Goal: Task Accomplishment & Management: Use online tool/utility

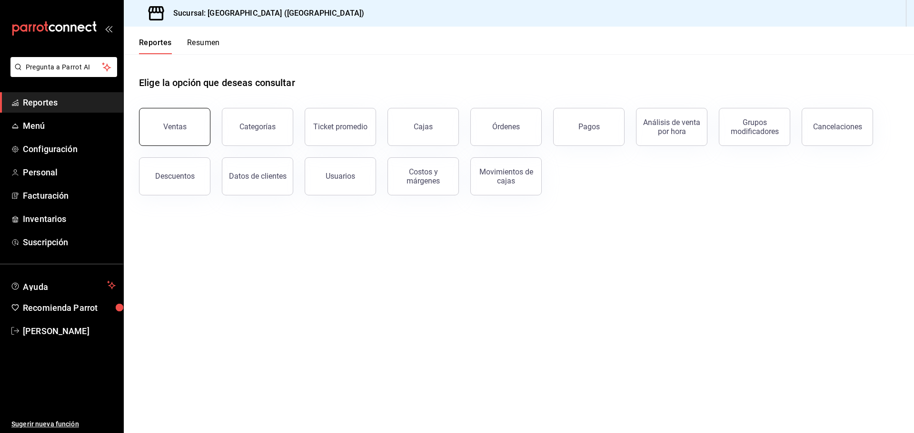
click at [177, 134] on button "Ventas" at bounding box center [174, 127] width 71 height 38
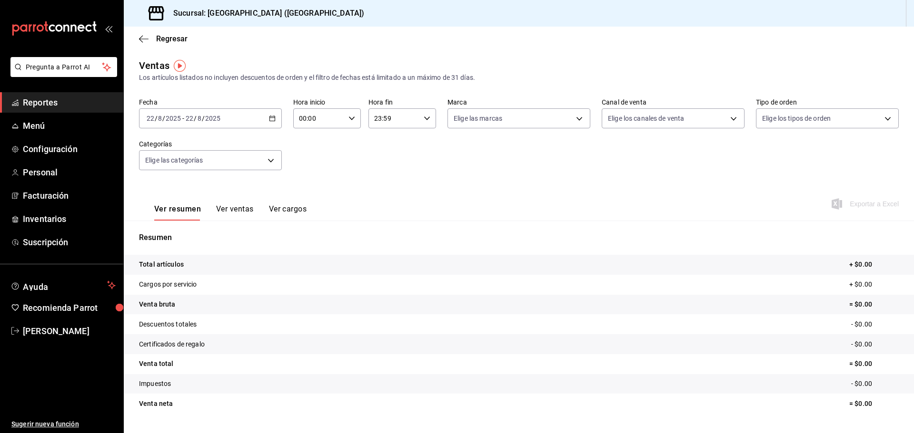
click at [266, 118] on div "[DATE] [DATE] - [DATE] [DATE]" at bounding box center [210, 118] width 143 height 20
click at [167, 162] on li "Ayer" at bounding box center [183, 168] width 89 height 21
click at [846, 208] on span "Exportar a Excel" at bounding box center [865, 203] width 65 height 11
click at [55, 131] on span "Menú" at bounding box center [69, 125] width 93 height 13
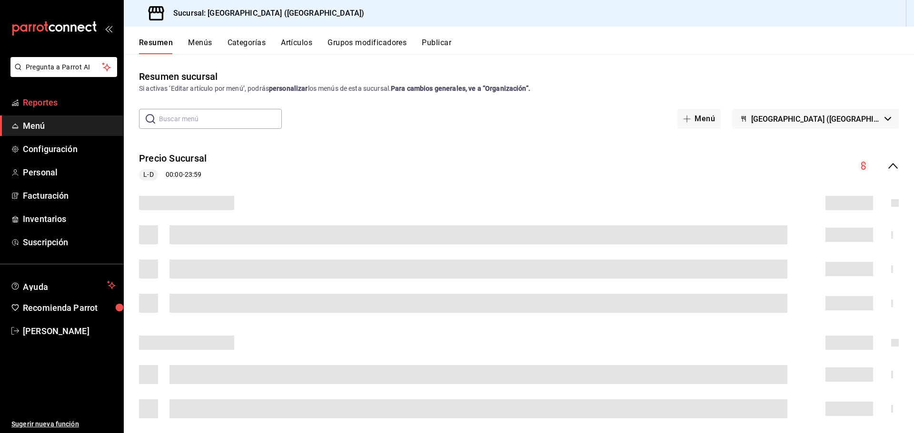
click at [44, 102] on span "Reportes" at bounding box center [69, 102] width 93 height 13
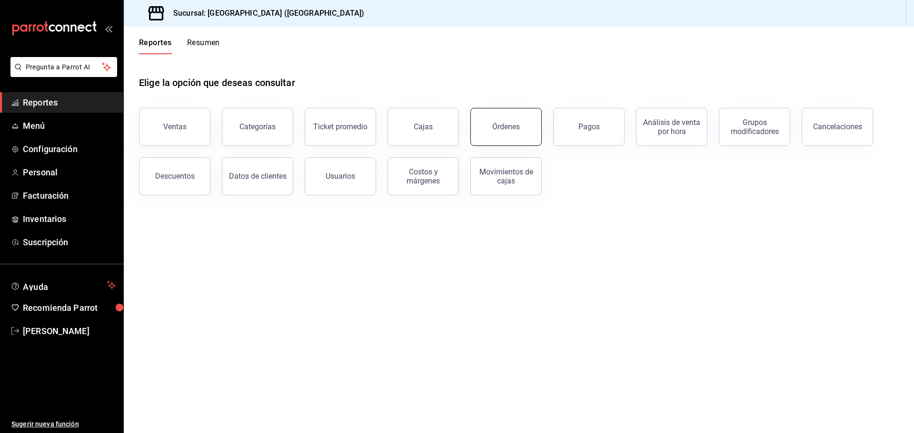
click at [511, 133] on button "Órdenes" at bounding box center [505, 127] width 71 height 38
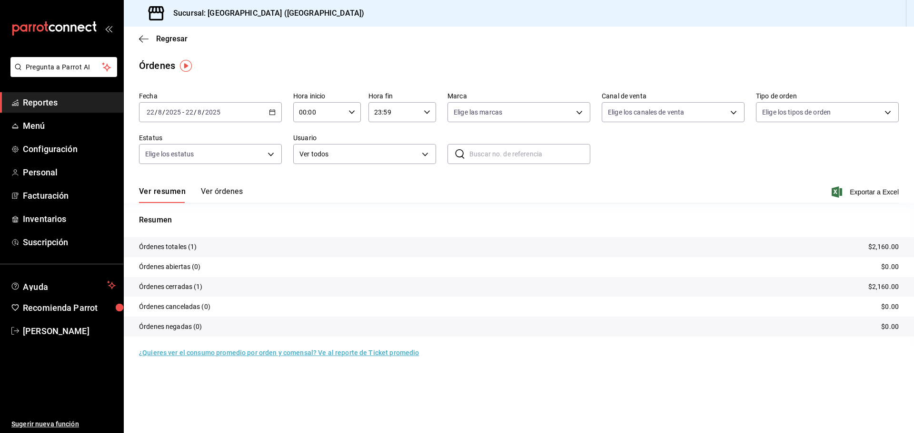
click at [270, 110] on \(Stroke\) "button" at bounding box center [272, 112] width 6 height 5
click at [167, 251] on span "Rango de fechas" at bounding box center [184, 248] width 74 height 10
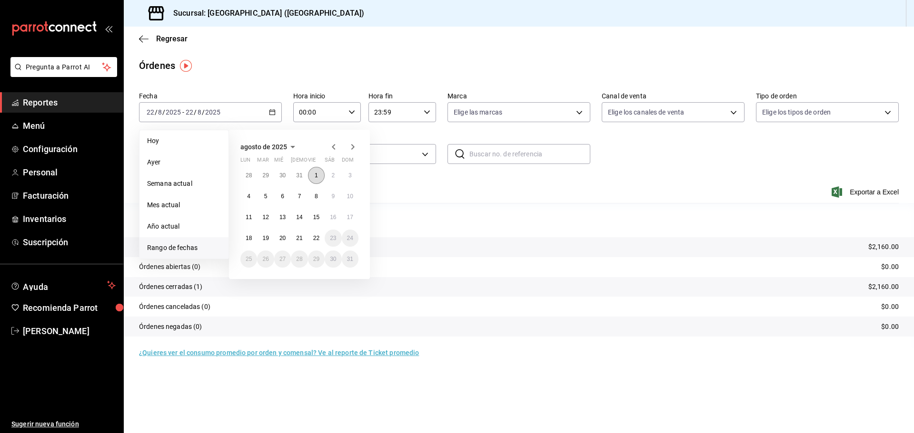
click at [313, 174] on button "1" at bounding box center [316, 175] width 17 height 17
click at [353, 224] on button "17" at bounding box center [350, 217] width 17 height 17
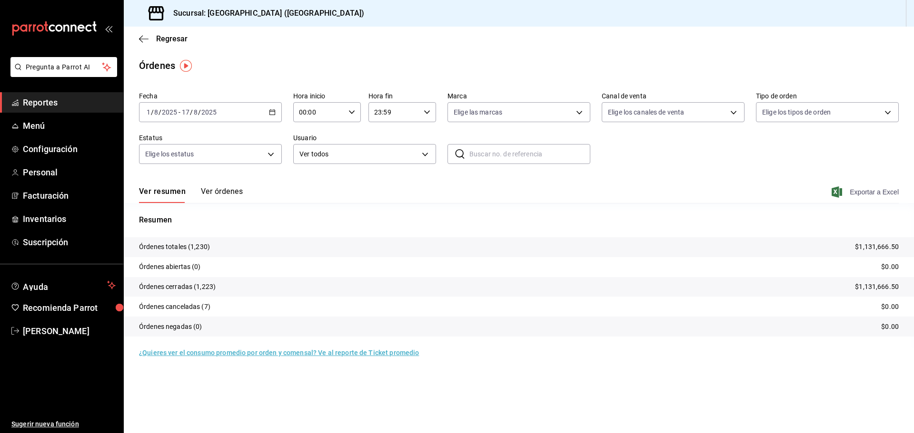
click at [872, 194] on span "Exportar a Excel" at bounding box center [865, 192] width 65 height 11
